Goal: Information Seeking & Learning: Understand process/instructions

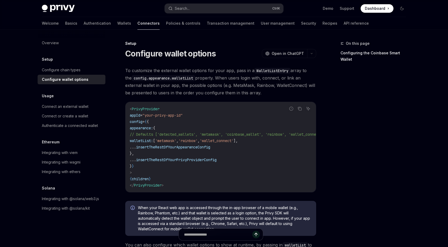
scroll to position [31, 0]
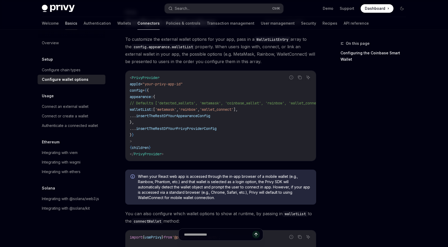
click at [65, 22] on link "Basics" at bounding box center [71, 23] width 12 height 13
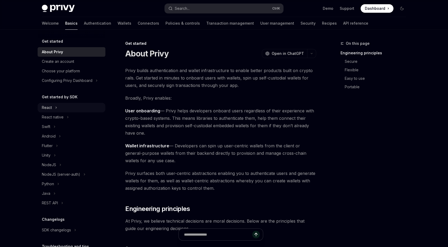
click at [53, 109] on div "React" at bounding box center [72, 108] width 68 height 10
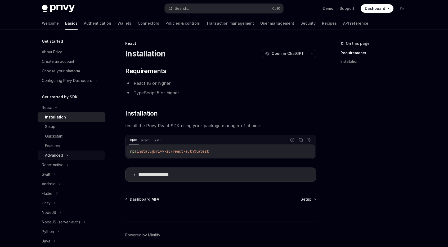
click at [65, 155] on div "Advanced" at bounding box center [72, 155] width 68 height 10
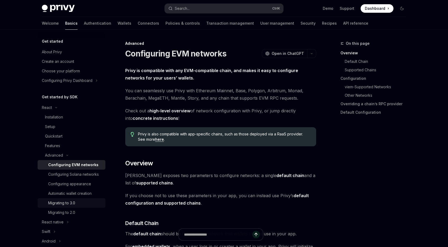
click at [62, 206] on div "Migrating to 3.0" at bounding box center [61, 203] width 27 height 6
type textarea "*"
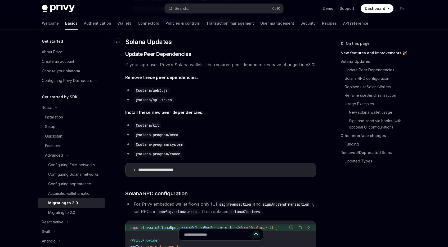
scroll to position [147, 0]
click at [375, 85] on link "Replace useSolanaWallets" at bounding box center [378, 87] width 66 height 8
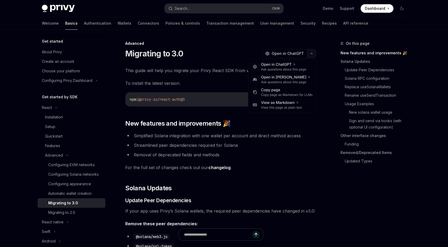
click at [310, 52] on icon "button" at bounding box center [311, 53] width 6 height 2
click at [265, 123] on h2 "​ New features and improvements 🎉" at bounding box center [220, 123] width 191 height 8
